Goal: Navigation & Orientation: Understand site structure

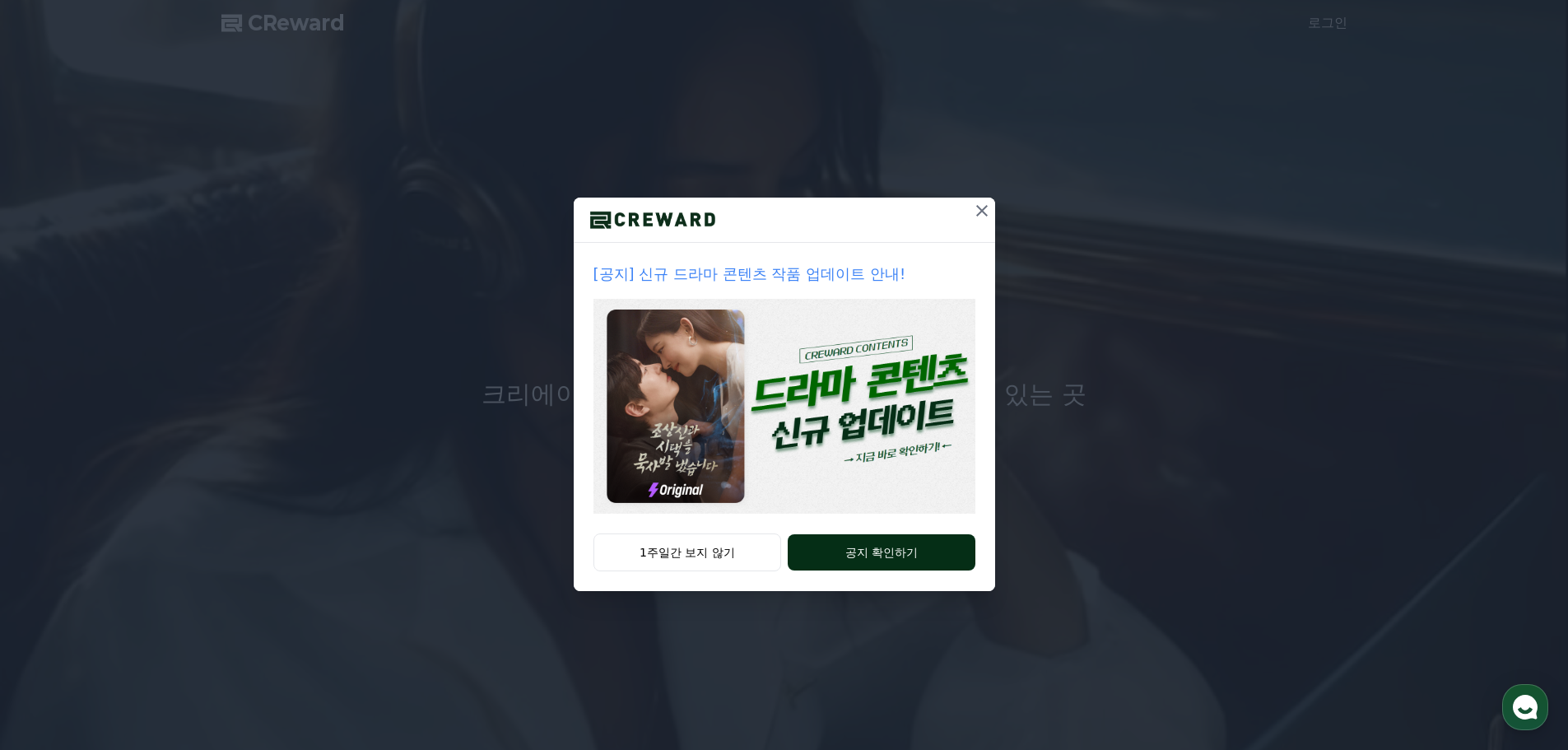
click at [885, 548] on button "공지 확인하기" at bounding box center [881, 552] width 187 height 36
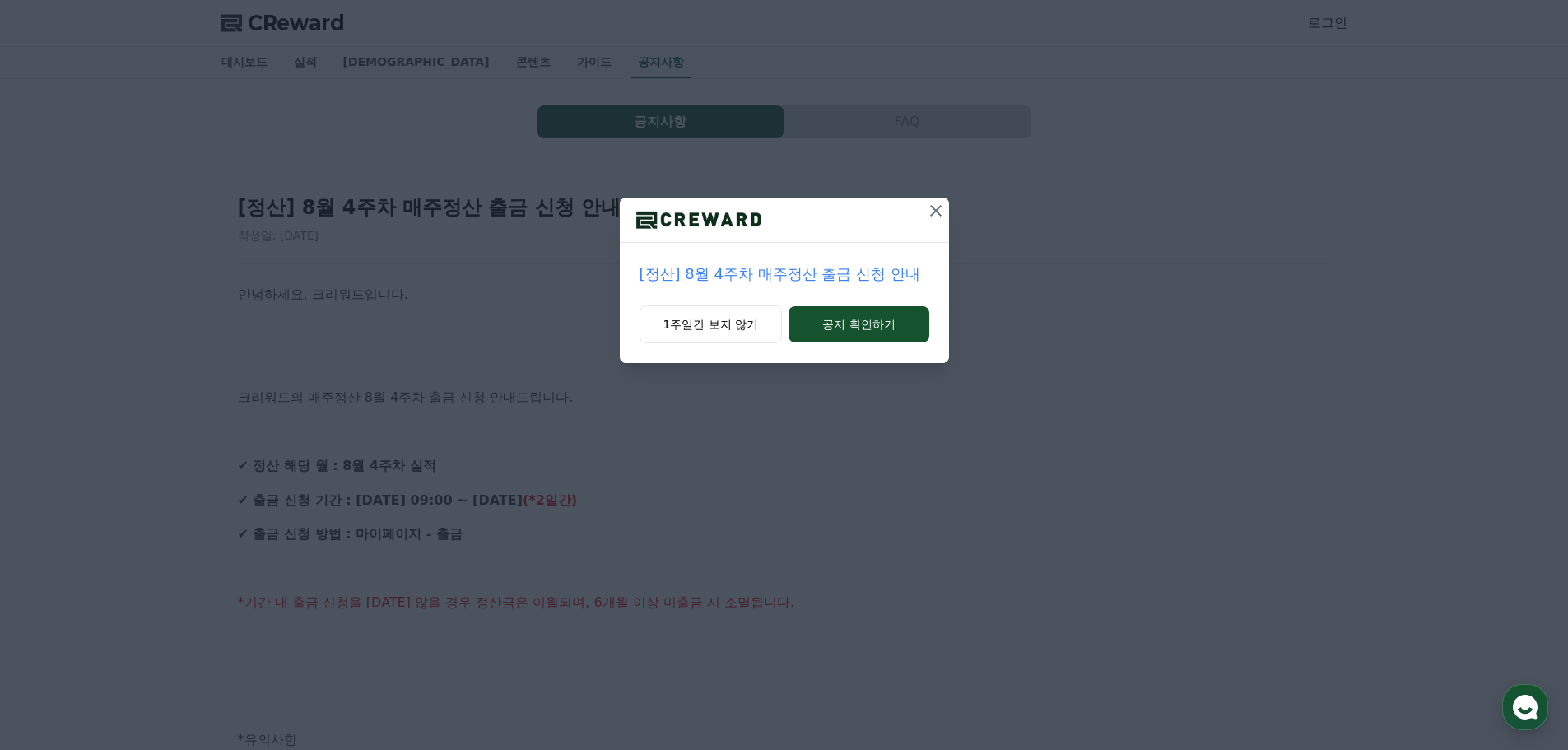
drag, startPoint x: 862, startPoint y: 335, endPoint x: 766, endPoint y: 268, distance: 117.1
click at [766, 268] on div "[정산] 8월 4주차 매주정산 출금 신청 안내 1주일간 보지 않기 공지 확인하기" at bounding box center [784, 280] width 329 height 166
click at [737, 329] on button "1주일간 보지 않기" at bounding box center [711, 324] width 143 height 37
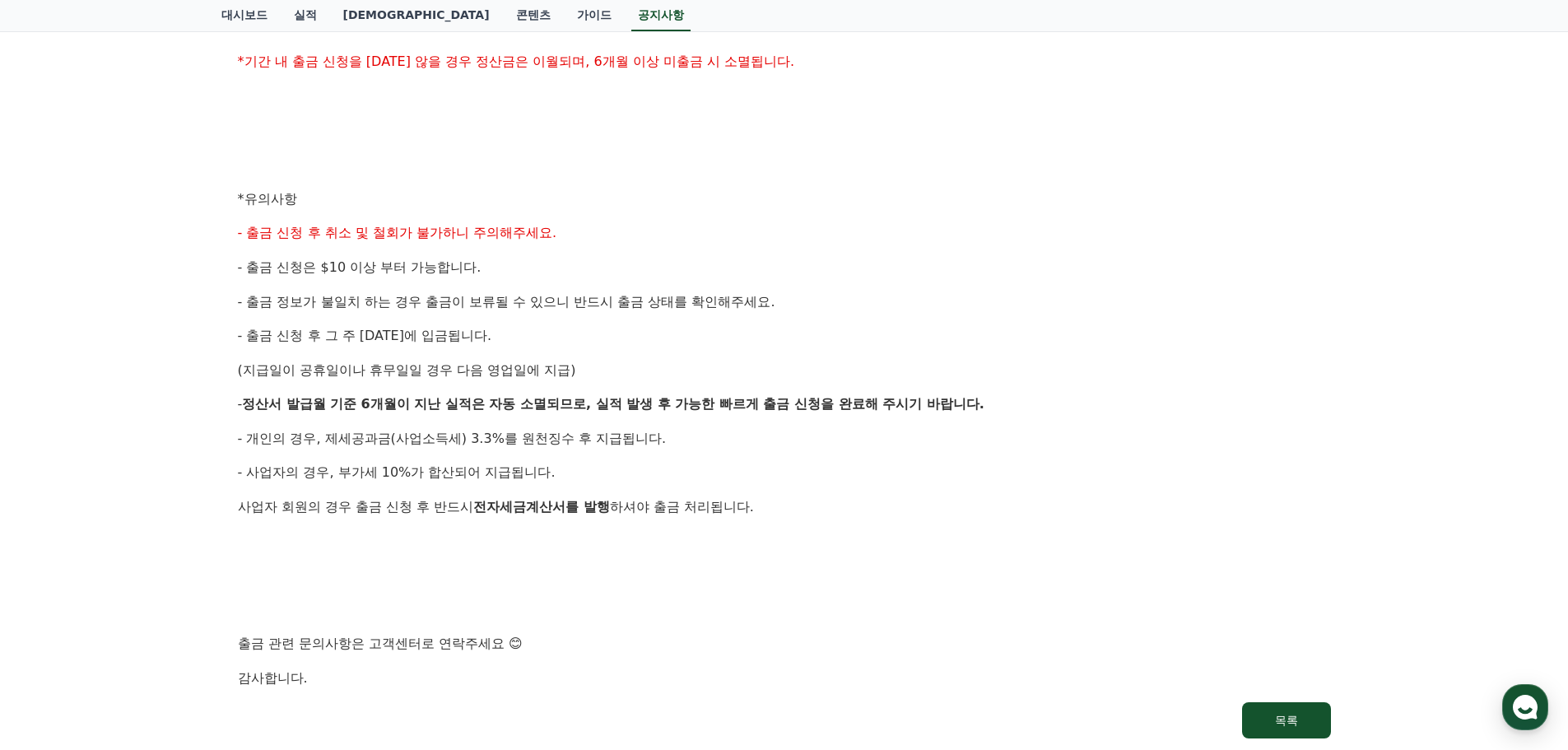
scroll to position [577, 0]
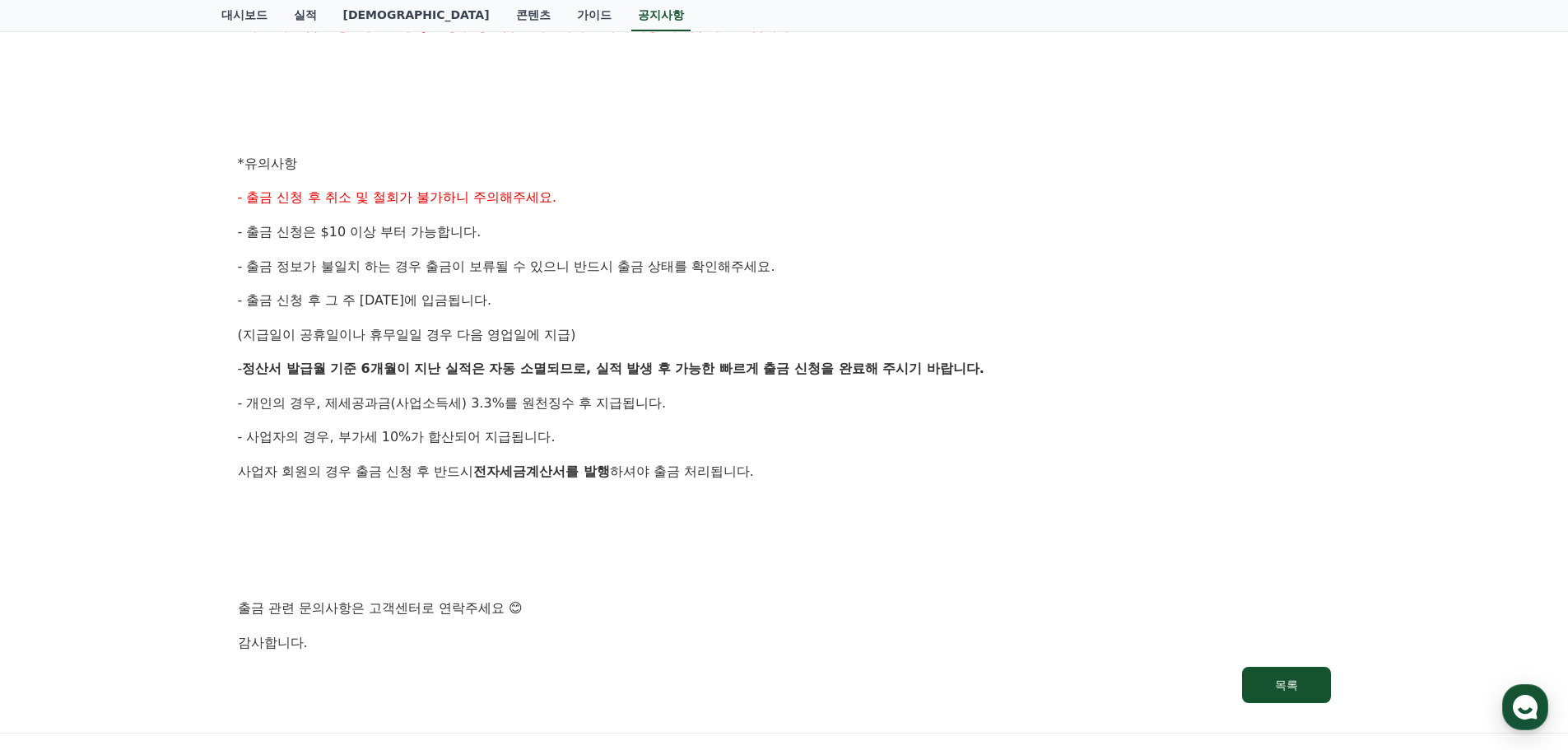
click at [1093, 526] on div "안녕하세요, 크리워드입니다. 크리워드의 매주정산 8월 4주차 출금 신청 안내드립니다. ✔ 정산 해당 월 : 8월 4주차 실적 ✔ 출금 신청 기…" at bounding box center [784, 180] width 1093 height 945
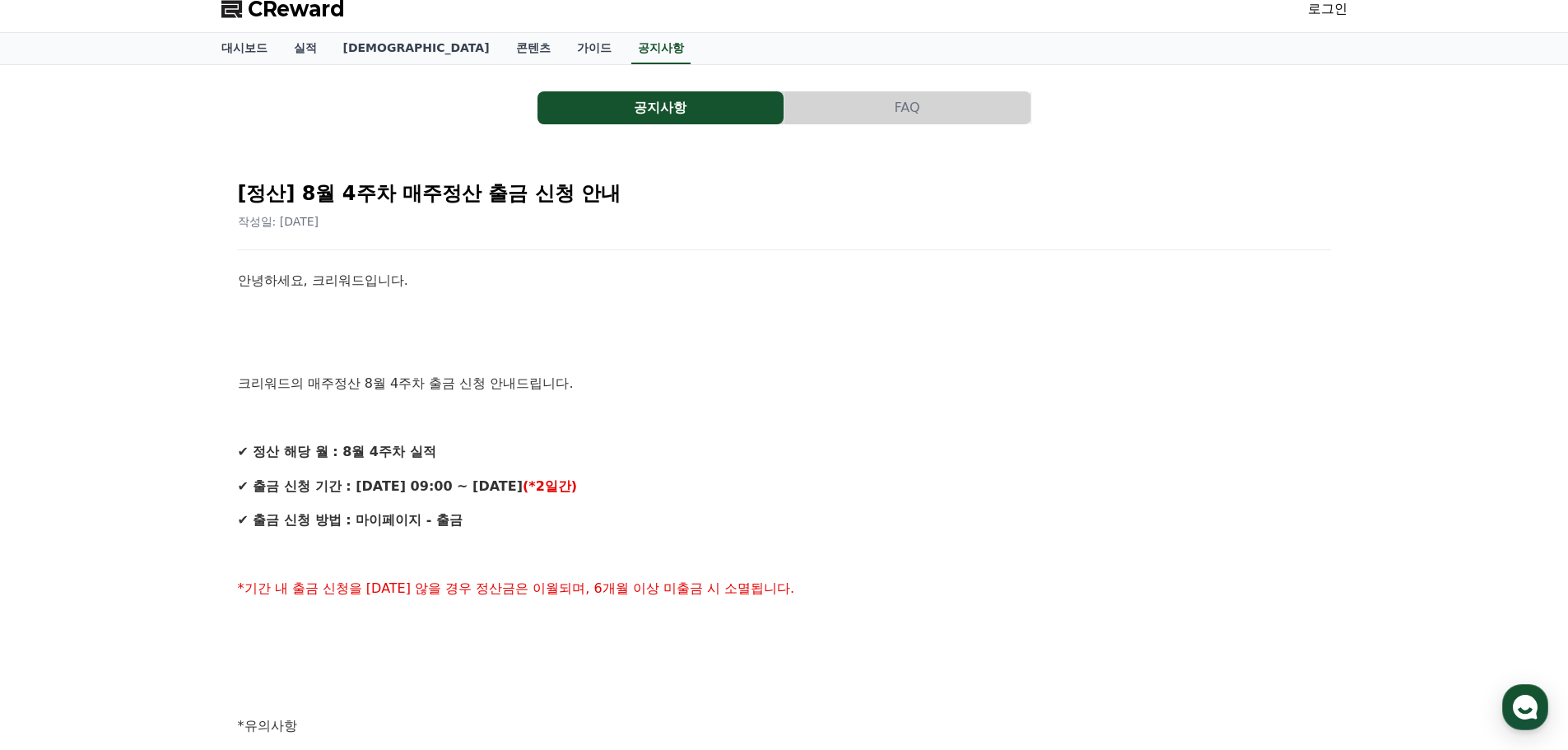
scroll to position [0, 0]
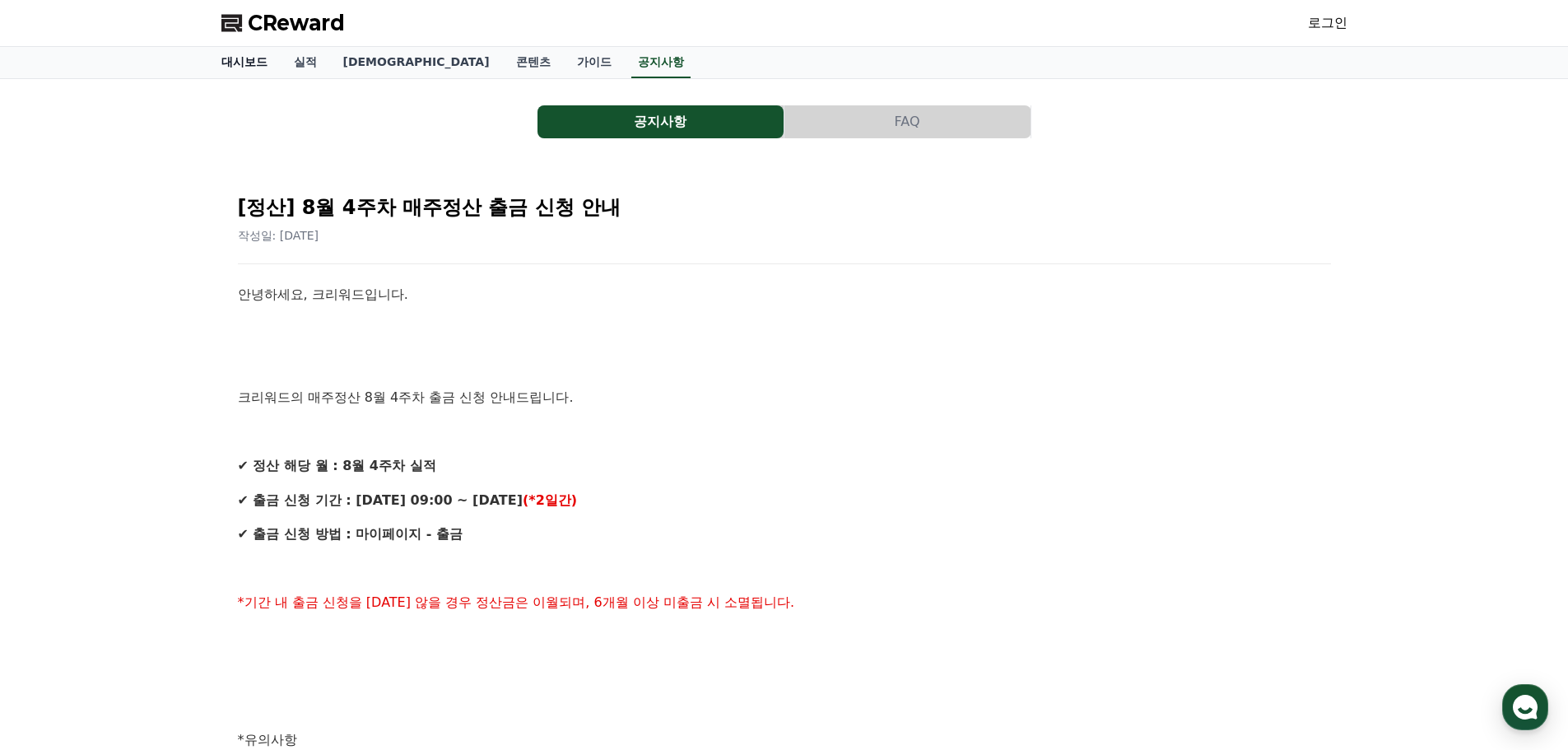
click at [233, 67] on link "대시보드" at bounding box center [243, 63] width 72 height 32
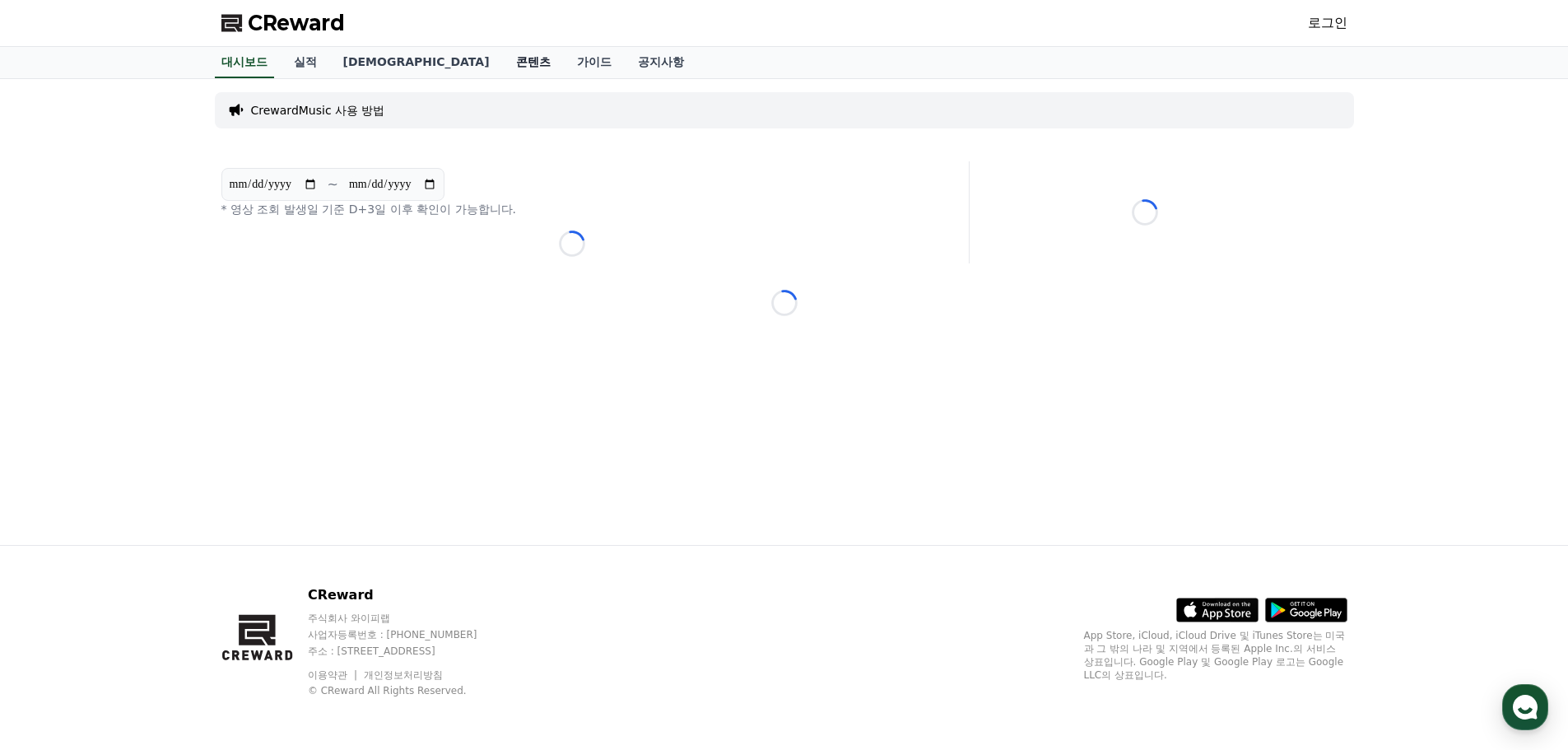
click at [503, 63] on link "콘텐츠" at bounding box center [533, 63] width 61 height 32
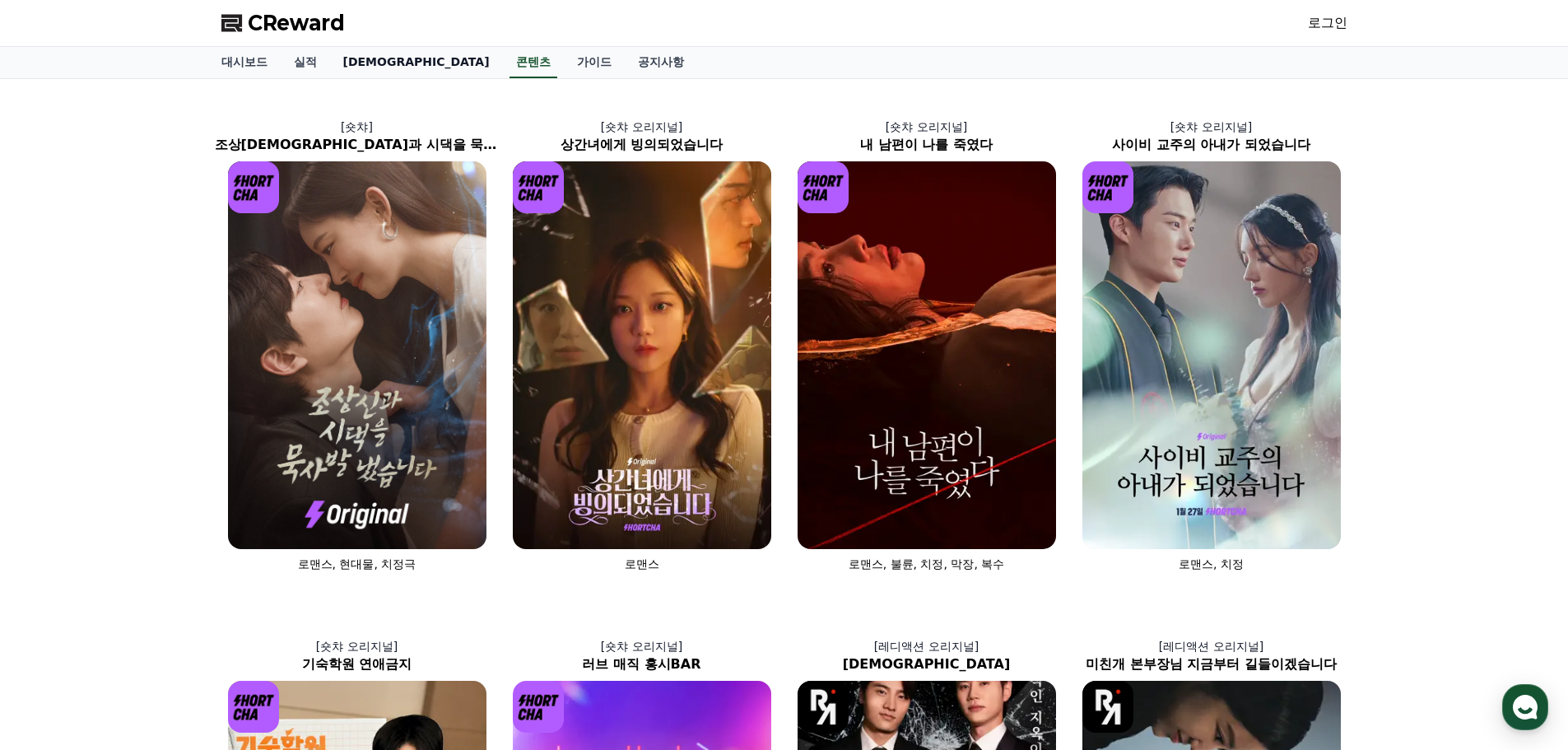
click at [362, 62] on link "[DEMOGRAPHIC_DATA]" at bounding box center [416, 63] width 172 height 32
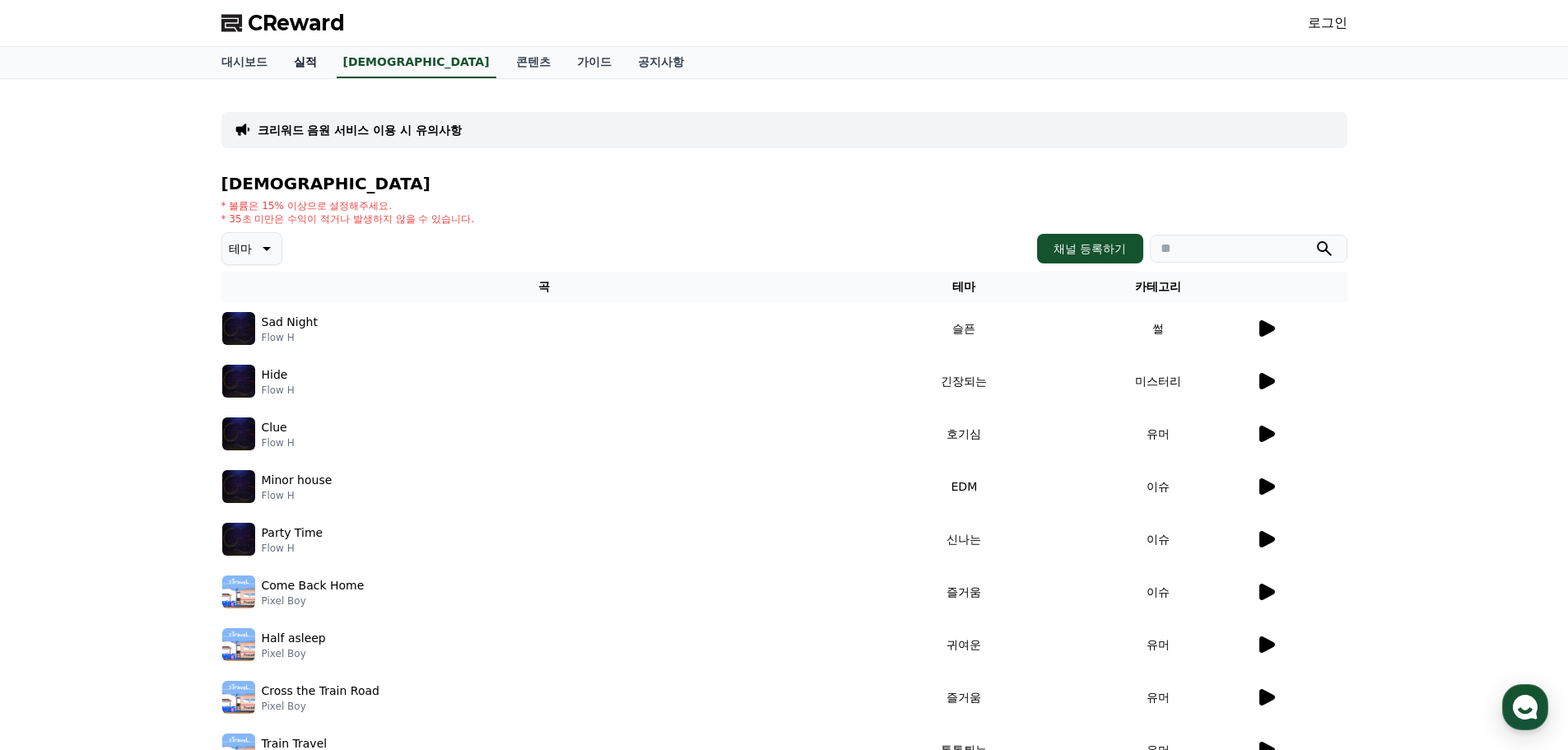
click at [302, 64] on link "실적" at bounding box center [306, 63] width 49 height 32
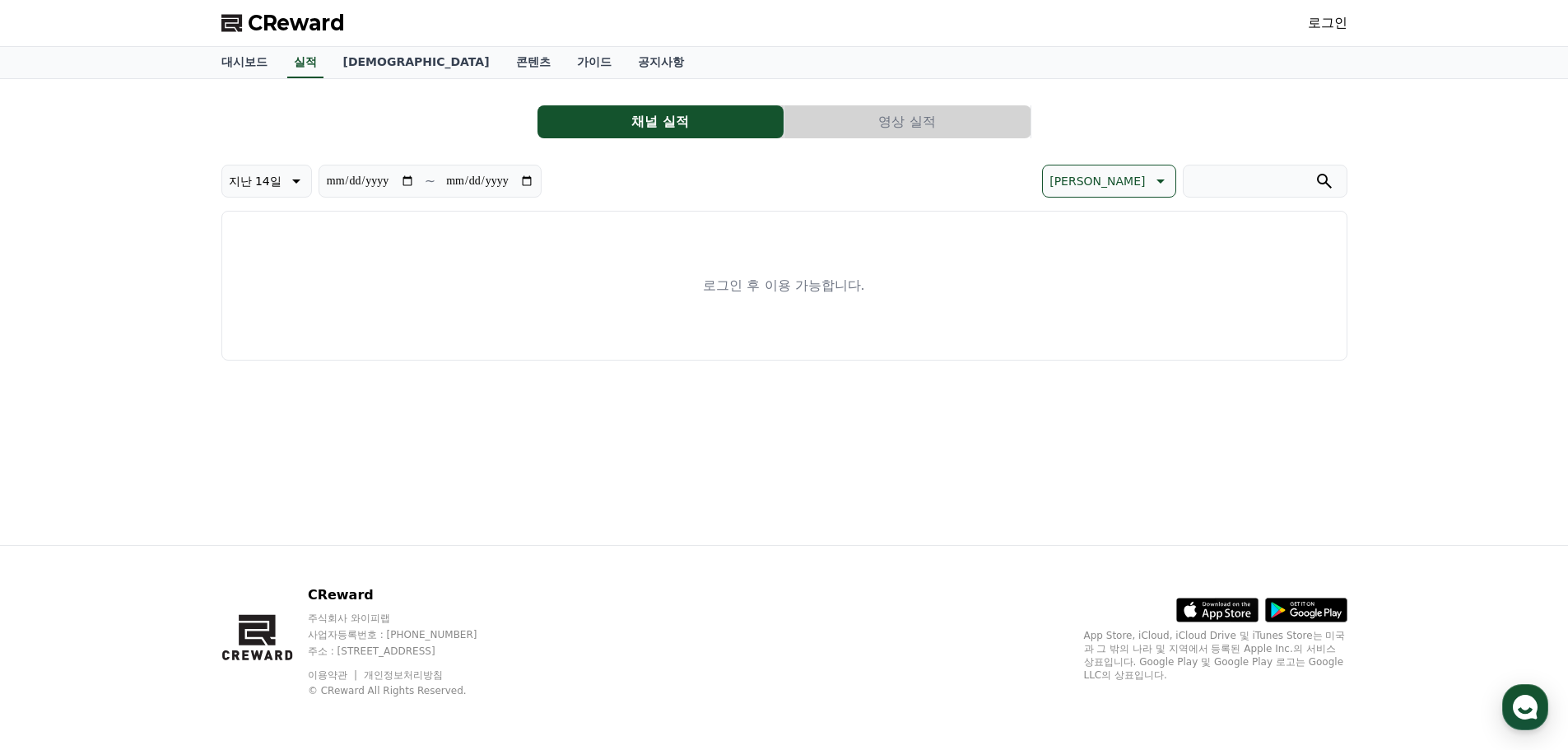
click at [839, 102] on div "**********" at bounding box center [784, 227] width 1125 height 268
click at [834, 124] on button "영상 실적" at bounding box center [908, 121] width 246 height 33
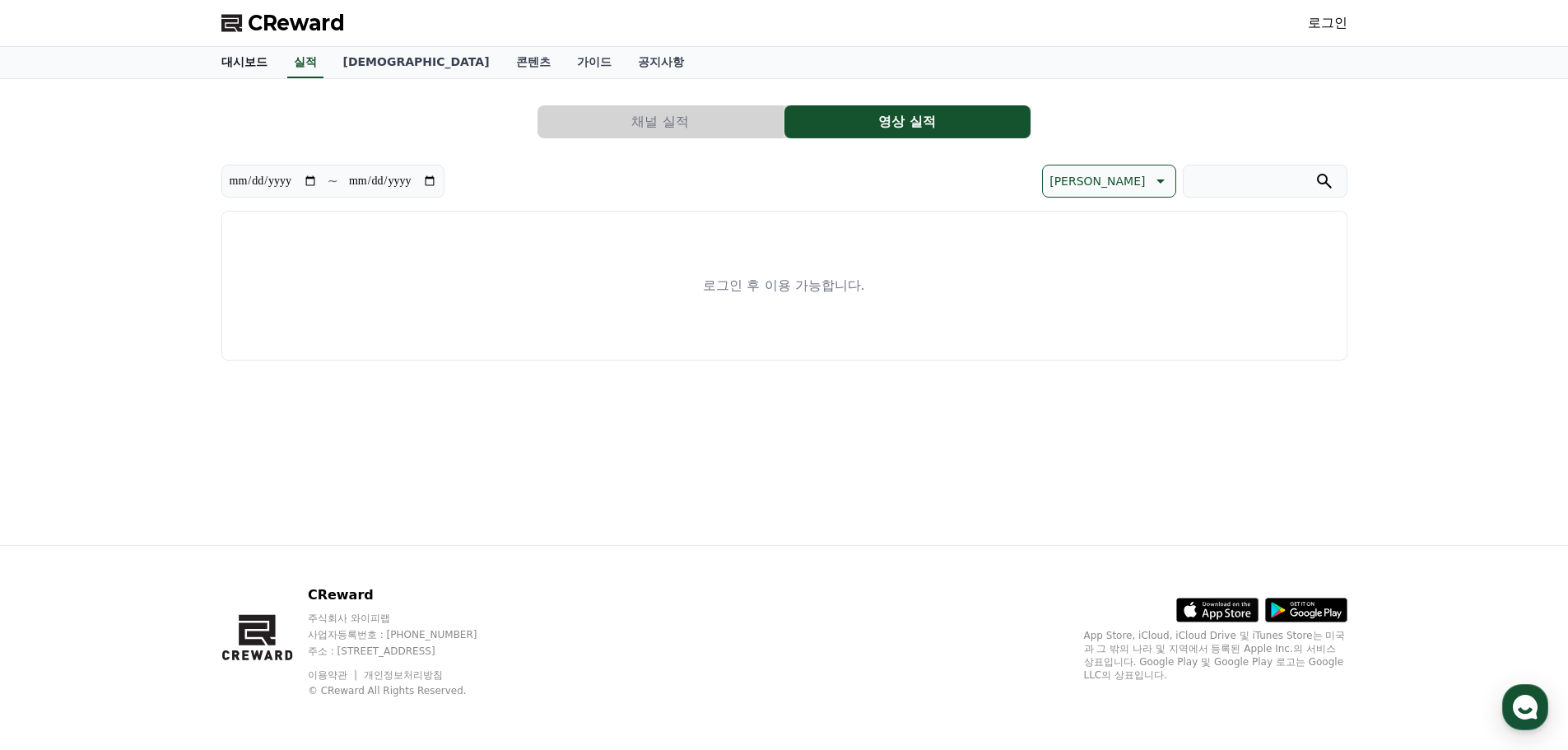
click at [246, 69] on link "대시보드" at bounding box center [243, 63] width 72 height 32
click at [692, 122] on button "채널 실적" at bounding box center [660, 121] width 246 height 33
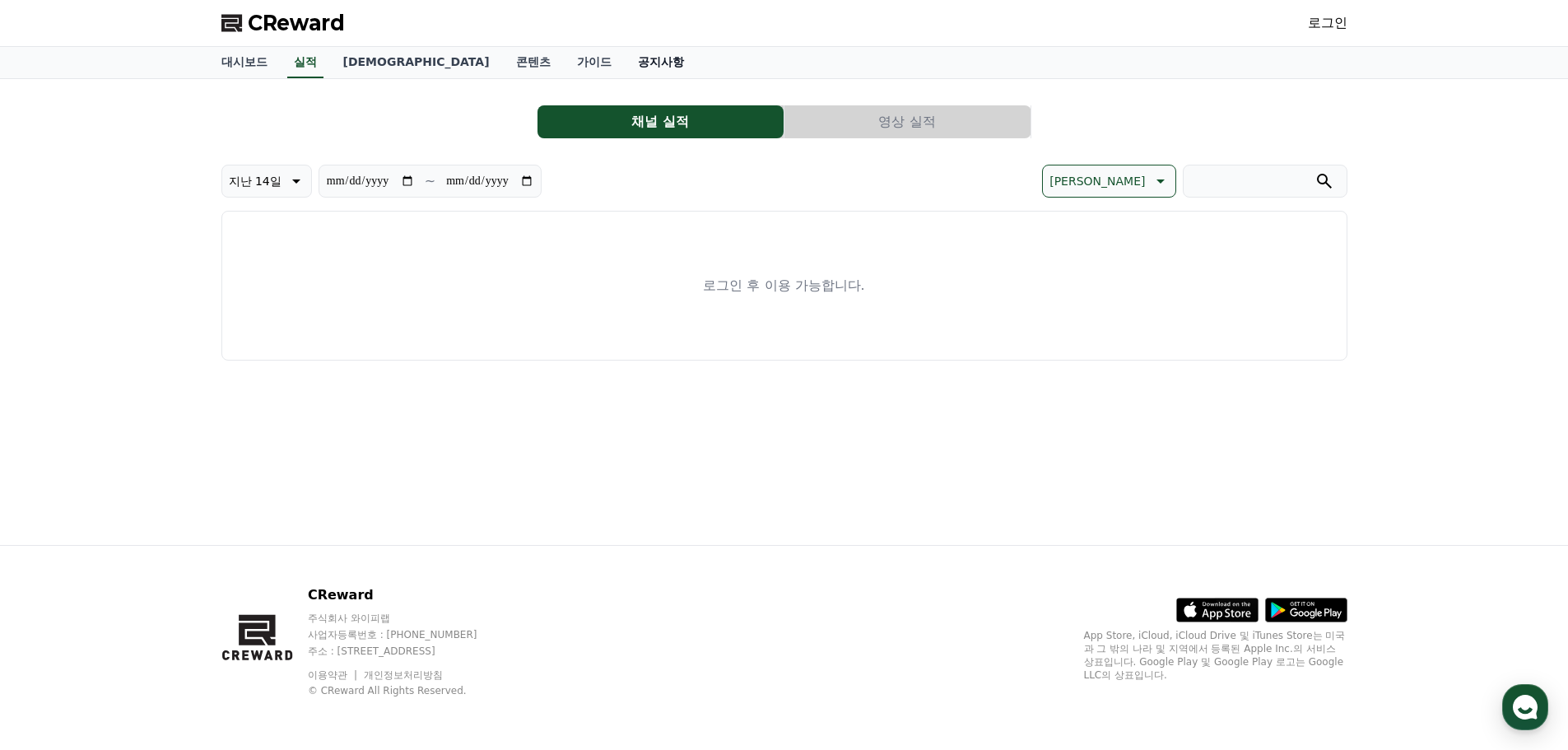
click at [625, 64] on link "공지사항" at bounding box center [660, 63] width 72 height 32
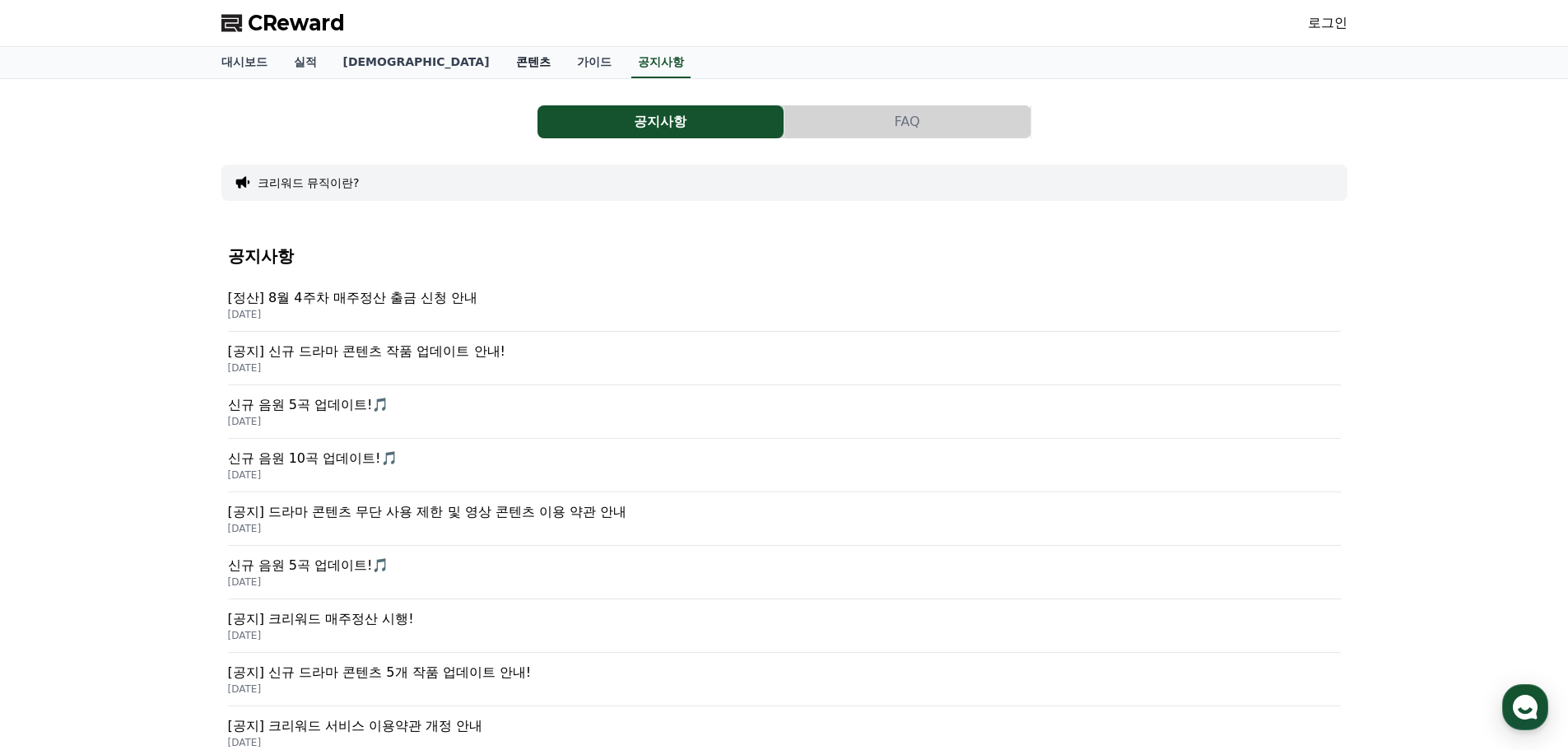
click at [503, 62] on link "콘텐츠" at bounding box center [533, 63] width 61 height 32
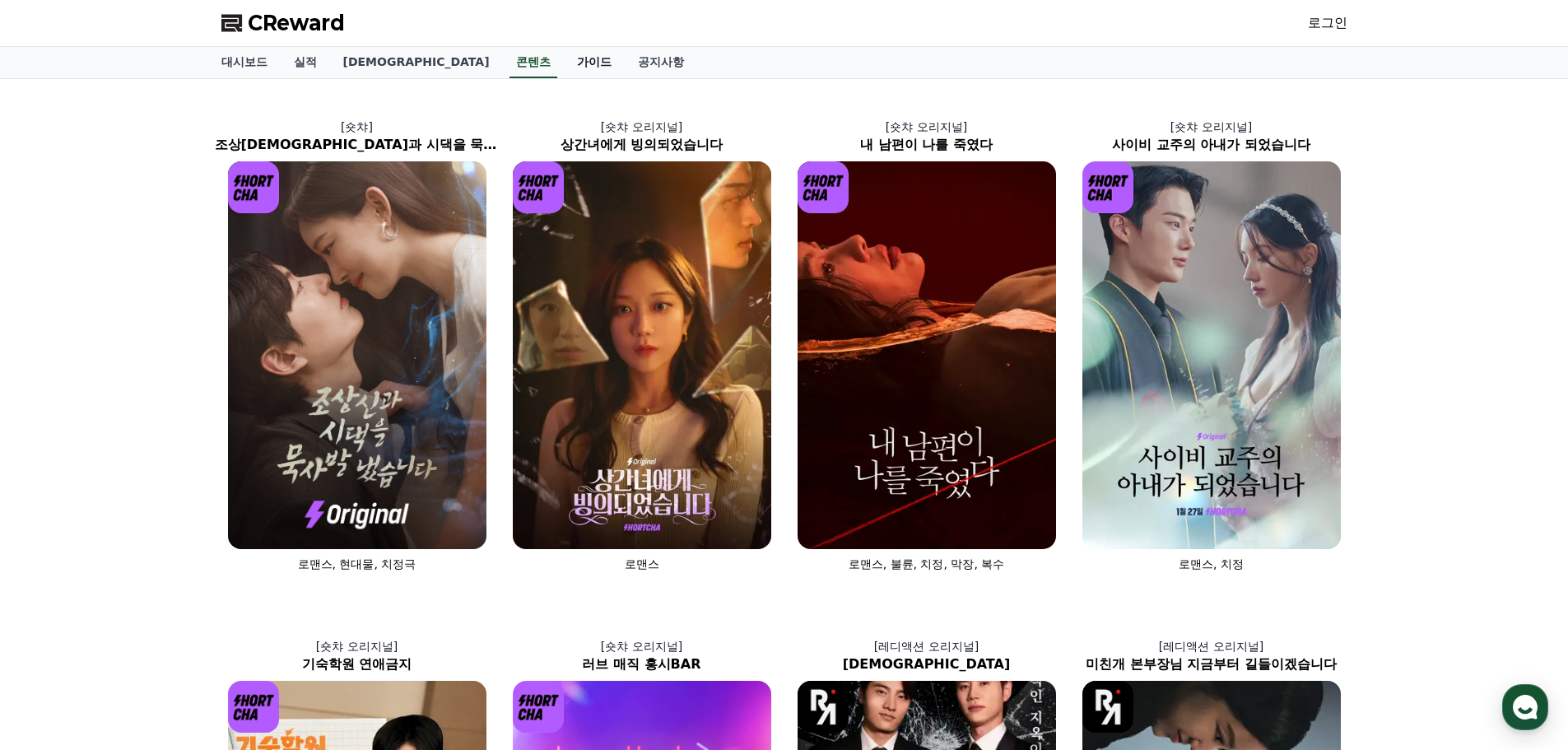
click at [564, 64] on link "가이드" at bounding box center [594, 63] width 61 height 32
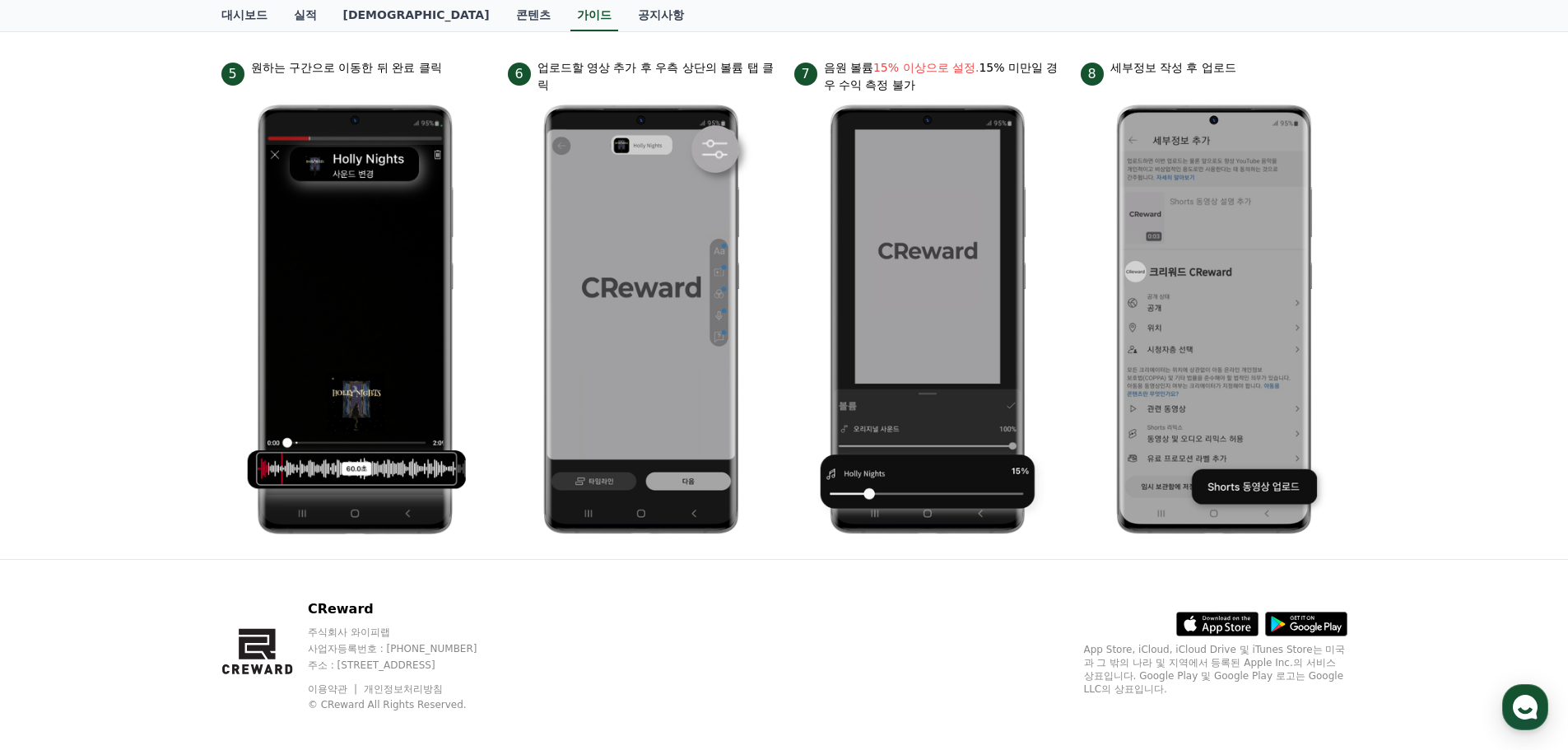
scroll to position [737, 0]
